Goal: Information Seeking & Learning: Learn about a topic

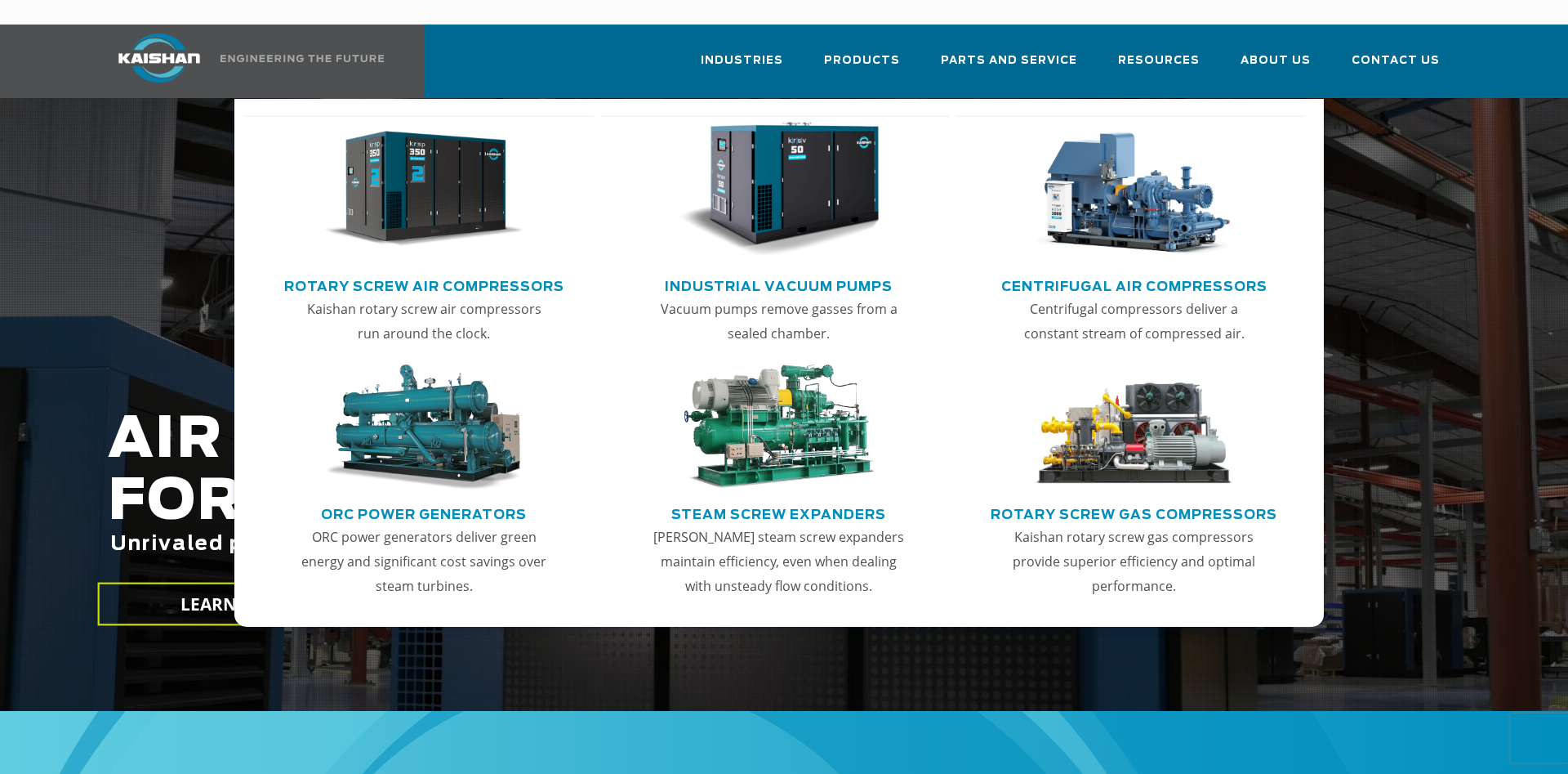
click at [446, 183] on img "Main menu" at bounding box center [423, 189] width 201 height 136
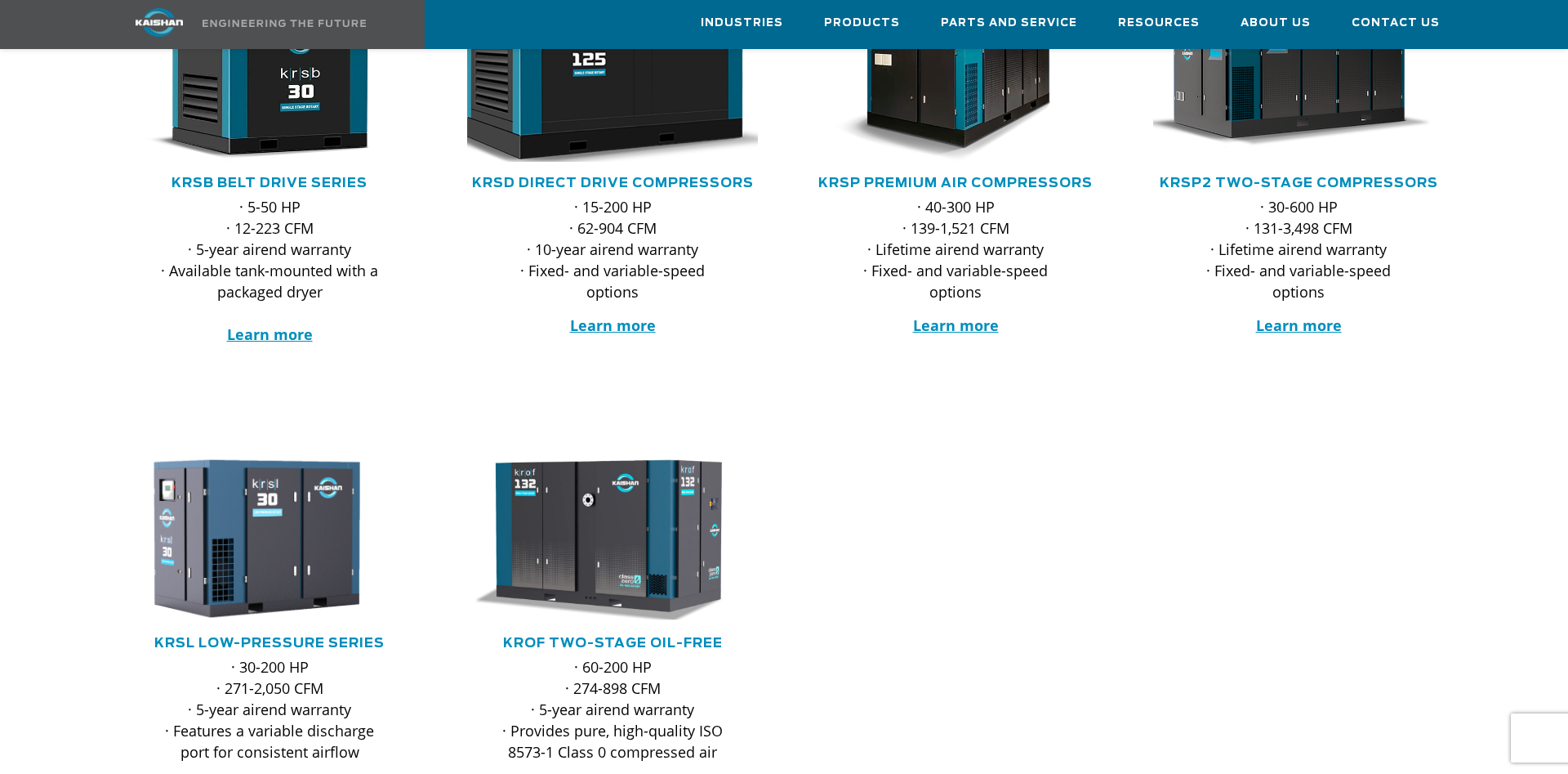
scroll to position [500, 0]
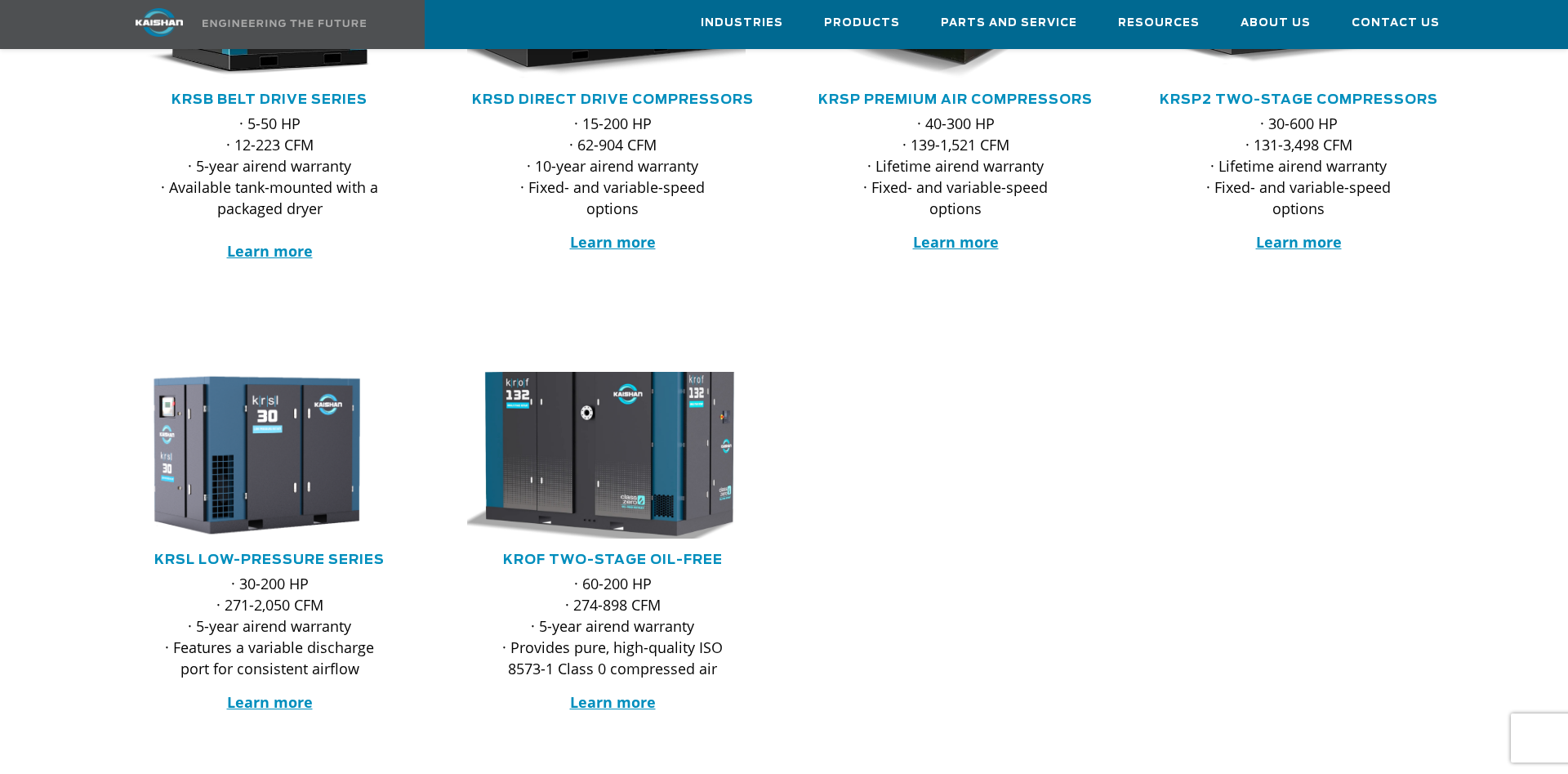
click at [647, 412] on img at bounding box center [600, 456] width 320 height 183
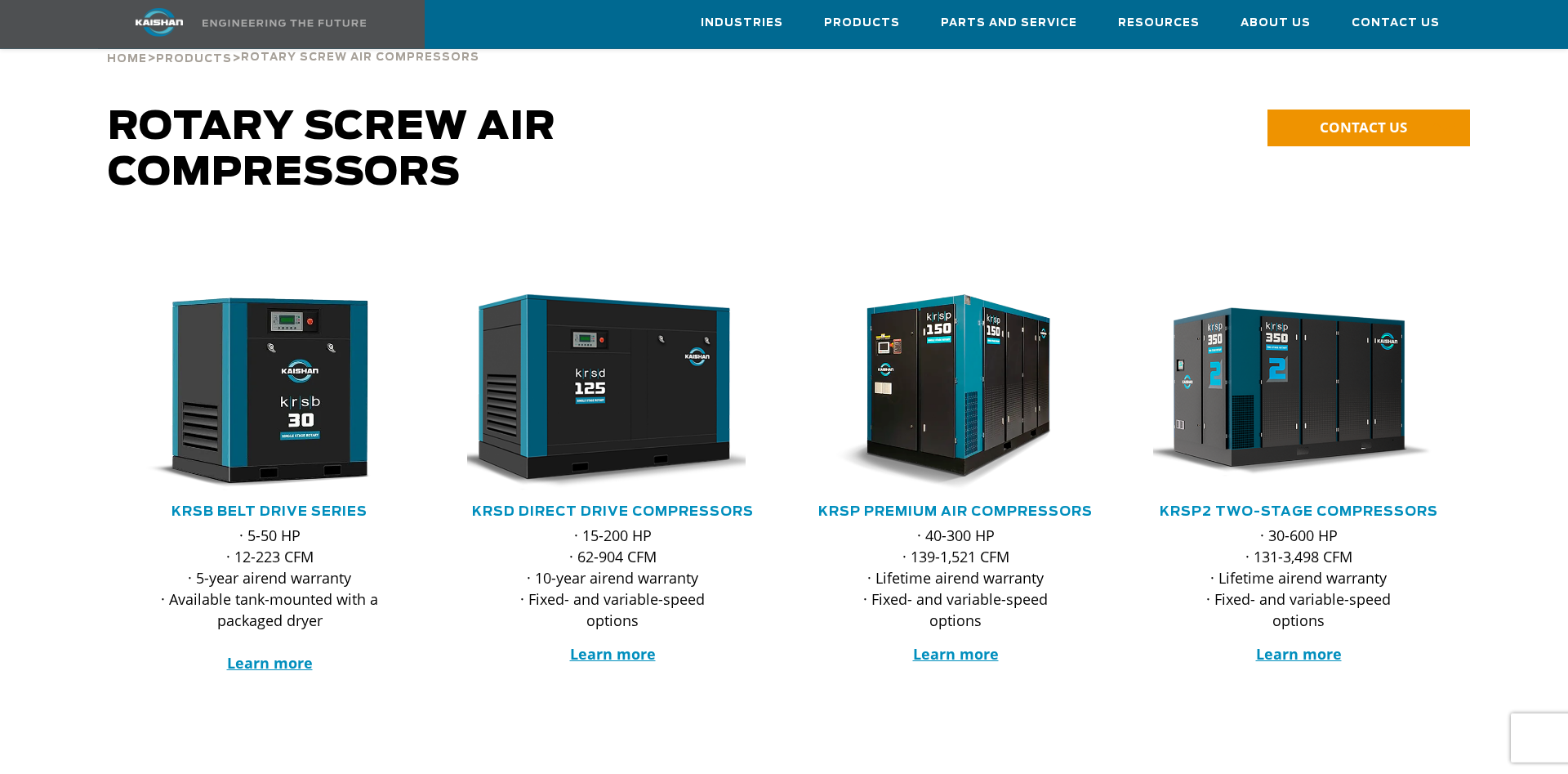
scroll to position [0, 0]
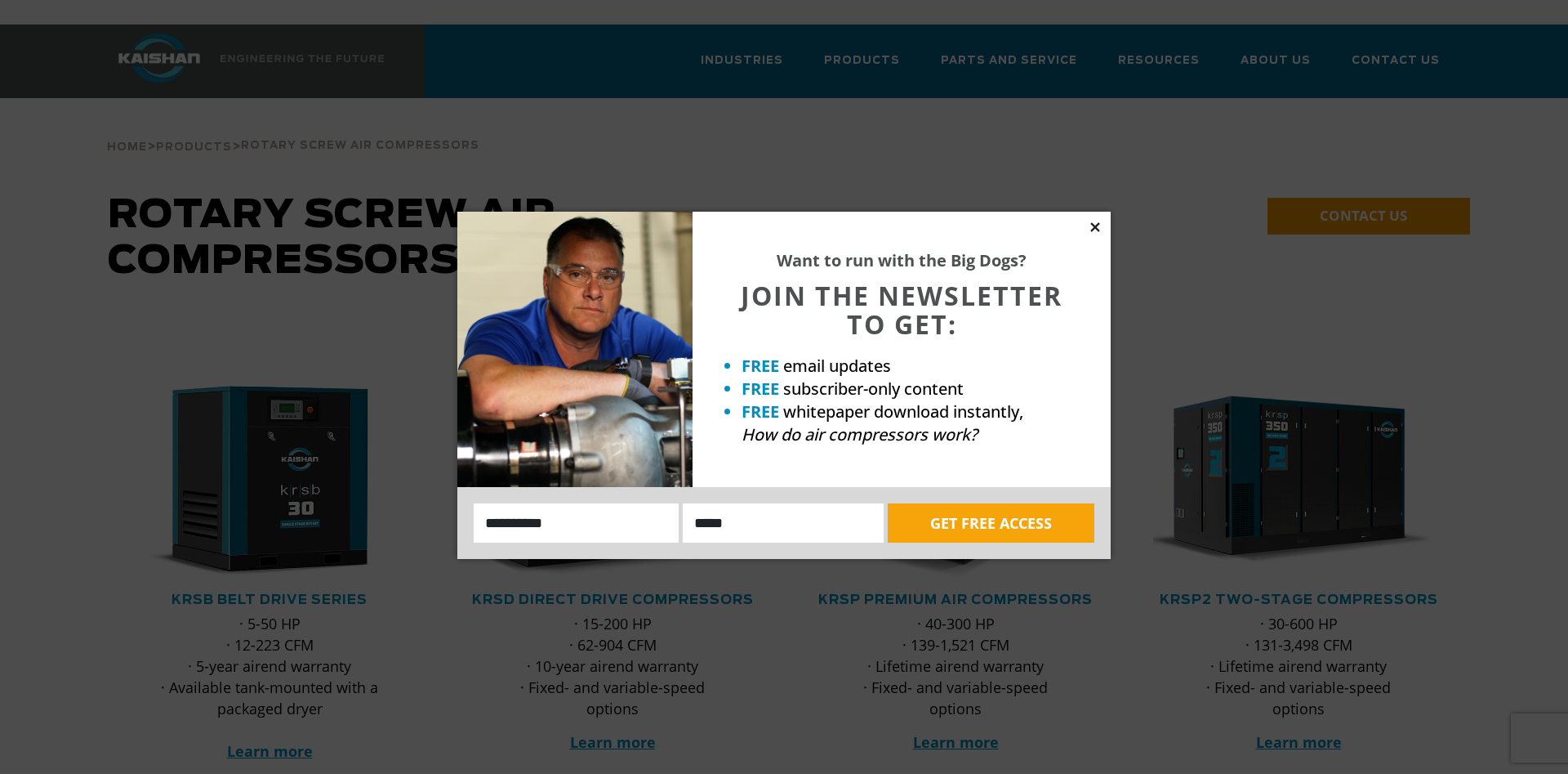
click at [1096, 228] on icon at bounding box center [1095, 226] width 9 height 9
